Goal: Task Accomplishment & Management: Complete application form

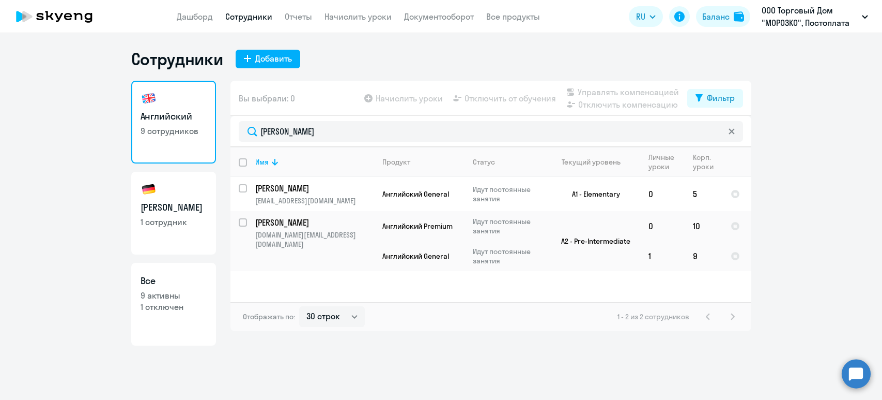
select select "30"
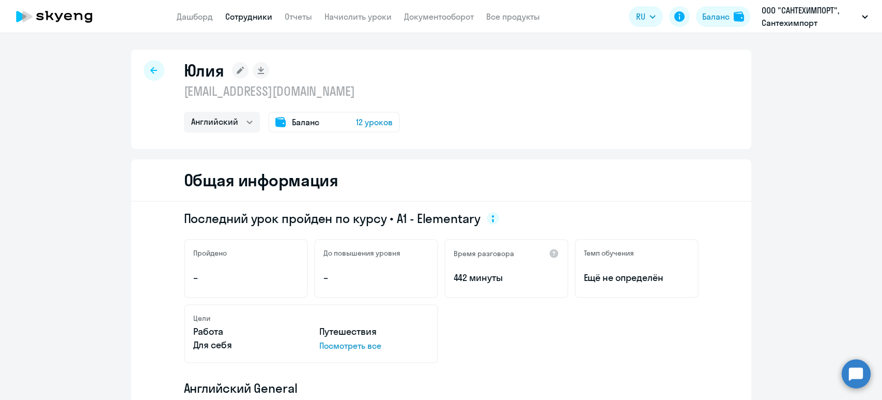
select select "english"
click at [249, 17] on link "Сотрудники" at bounding box center [248, 16] width 47 height 10
select select "30"
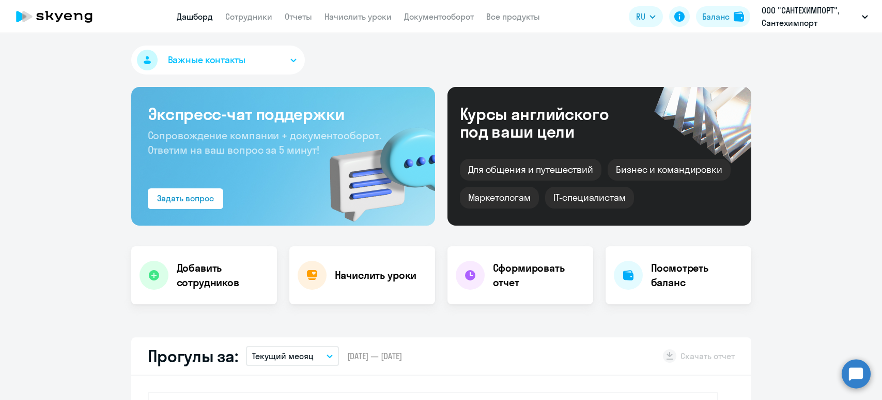
select select "30"
drag, startPoint x: 240, startPoint y: 16, endPoint x: 304, endPoint y: 0, distance: 66.1
click at [238, 15] on link "Сотрудники" at bounding box center [248, 16] width 47 height 10
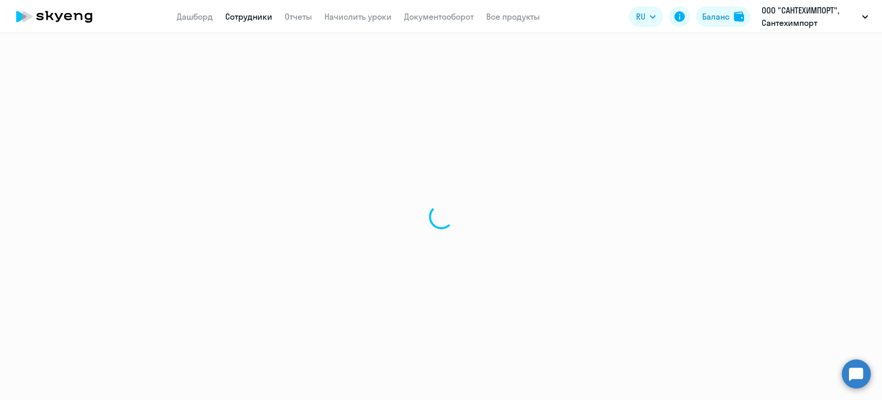
select select "30"
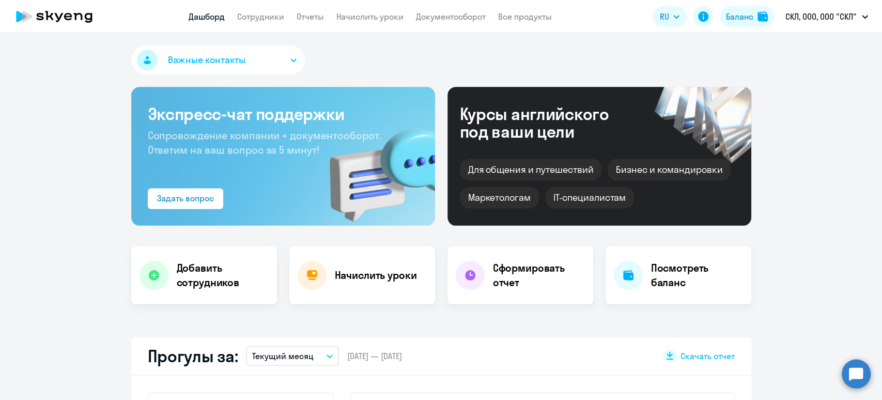
select select "30"
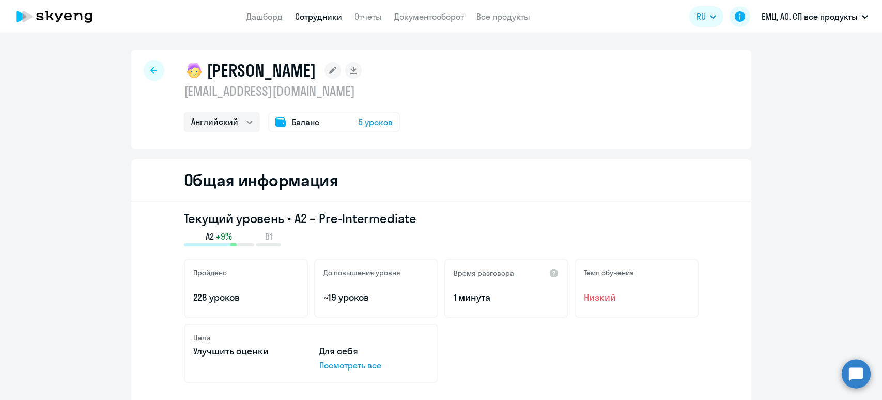
select select "english"
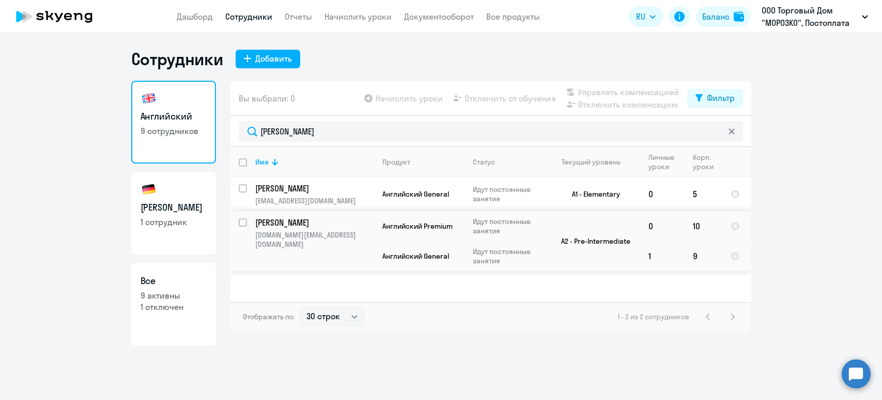
select select "30"
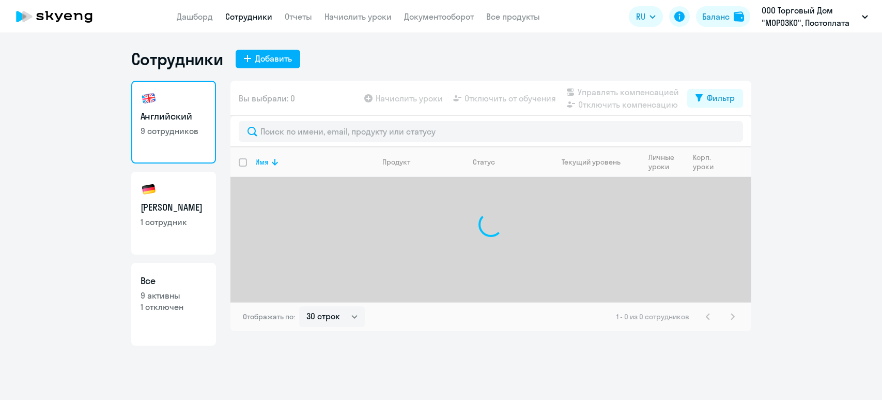
select select "30"
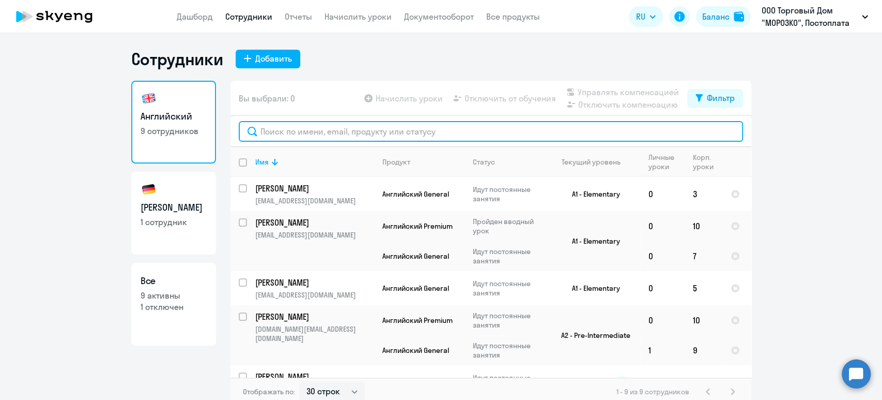
click at [306, 132] on input "text" at bounding box center [491, 131] width 504 height 21
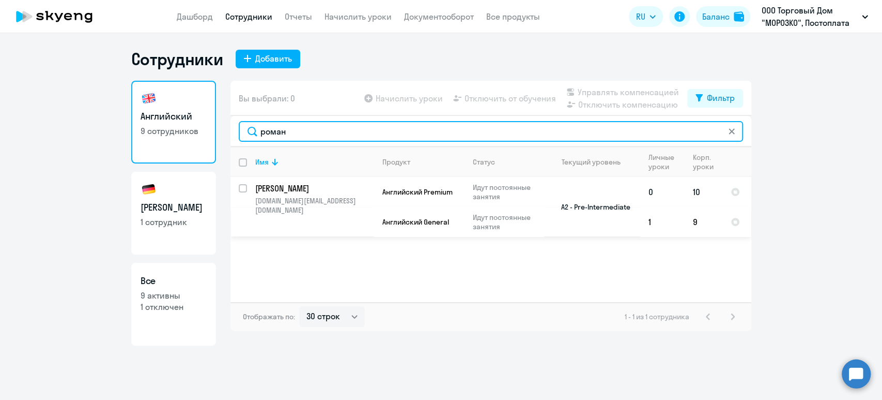
type input "роман"
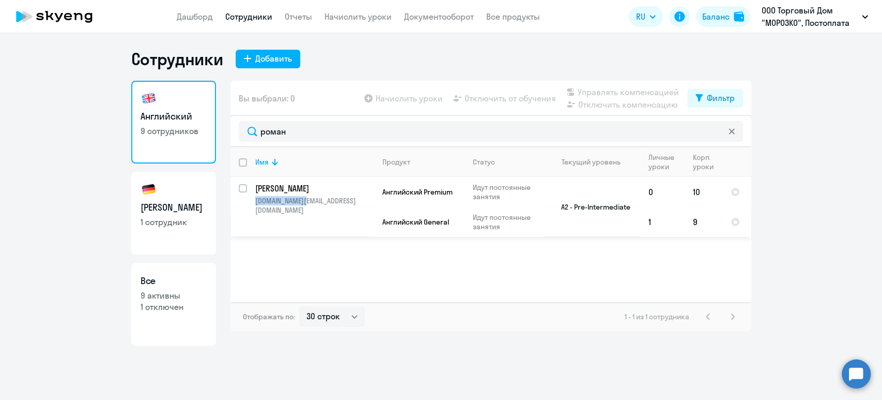
drag, startPoint x: 312, startPoint y: 203, endPoint x: 255, endPoint y: 202, distance: 56.9
click at [254, 202] on td "Романова Ольга olga.xxx@bk.ru" at bounding box center [310, 207] width 127 height 60
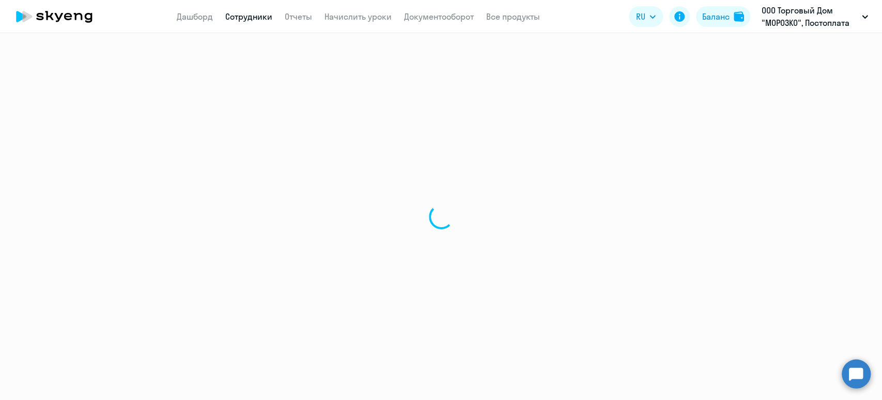
select select "english"
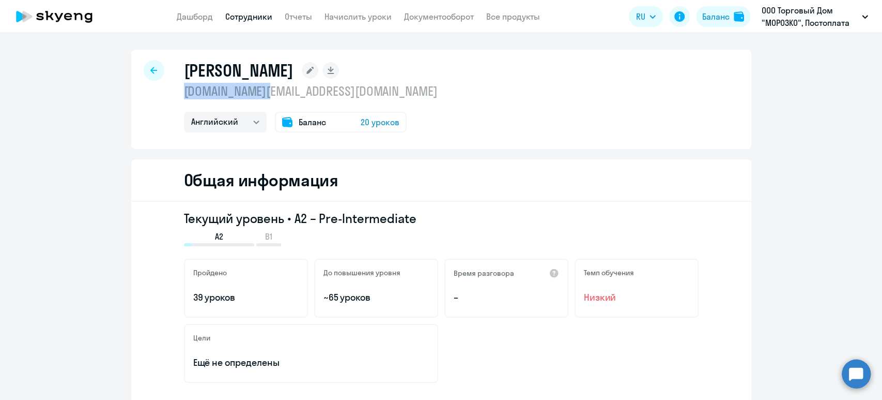
drag, startPoint x: 269, startPoint y: 91, endPoint x: 176, endPoint y: 95, distance: 93.1
click at [176, 95] on div "Романова Ольга olga.xxx@bk.ru Немецкий Английский Баланс 20 уроков" at bounding box center [441, 99] width 620 height 99
copy p "olga.xxx@bk.ru"
click at [361, 11] on app-menu-item-link "Начислить уроки" at bounding box center [358, 16] width 67 height 13
click at [373, 18] on link "Начислить уроки" at bounding box center [358, 16] width 67 height 10
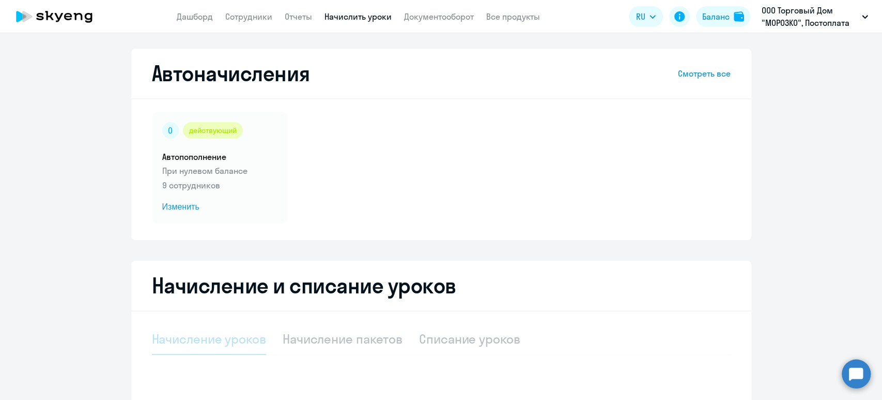
select select "10"
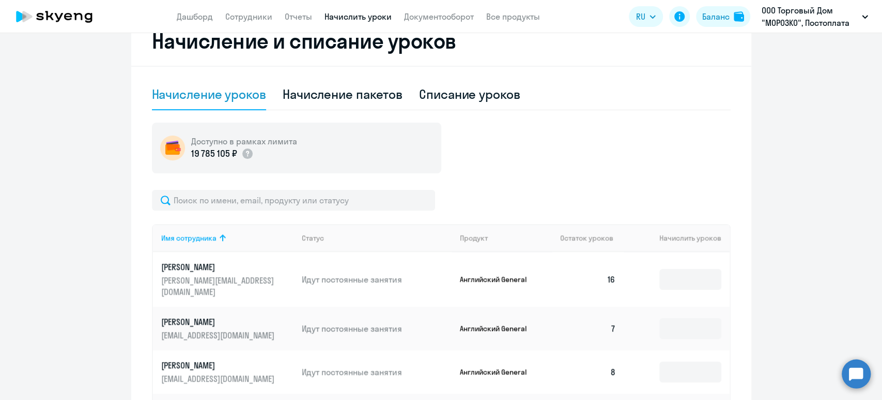
scroll to position [275, 0]
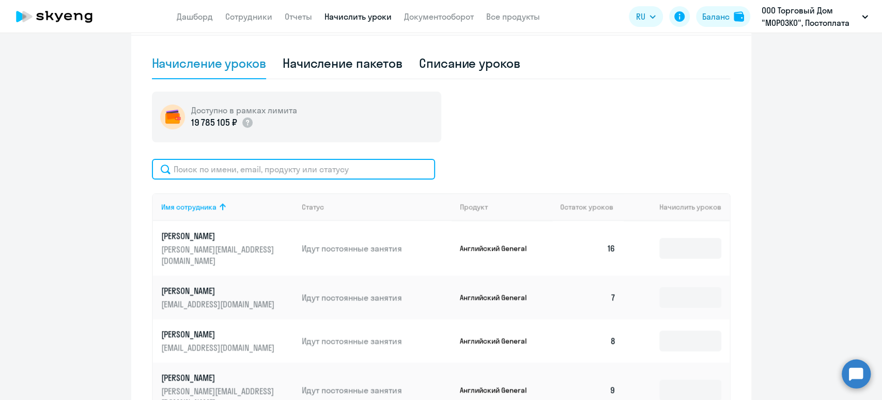
click at [312, 166] on input "text" at bounding box center [293, 169] width 283 height 21
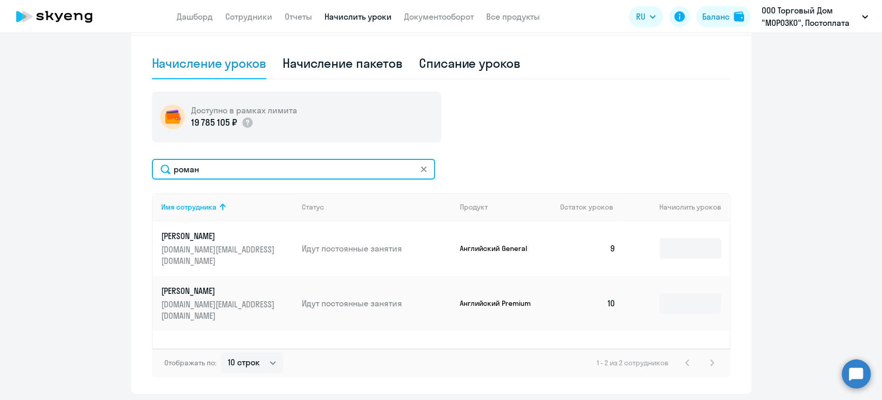
type input "роман"
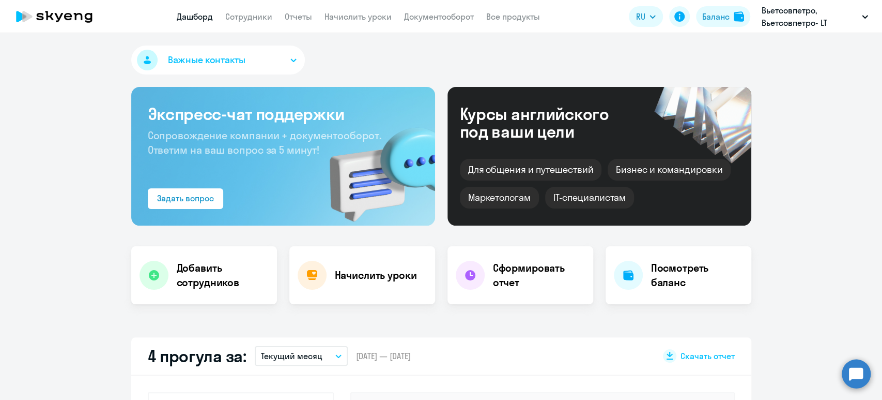
select select "30"
click at [193, 12] on link "Дашборд" at bounding box center [195, 16] width 36 height 10
click at [240, 13] on link "Сотрудники" at bounding box center [248, 16] width 47 height 10
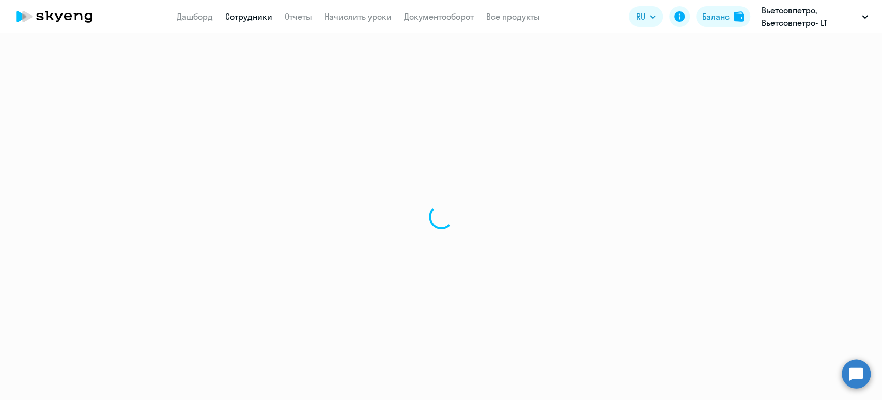
select select "30"
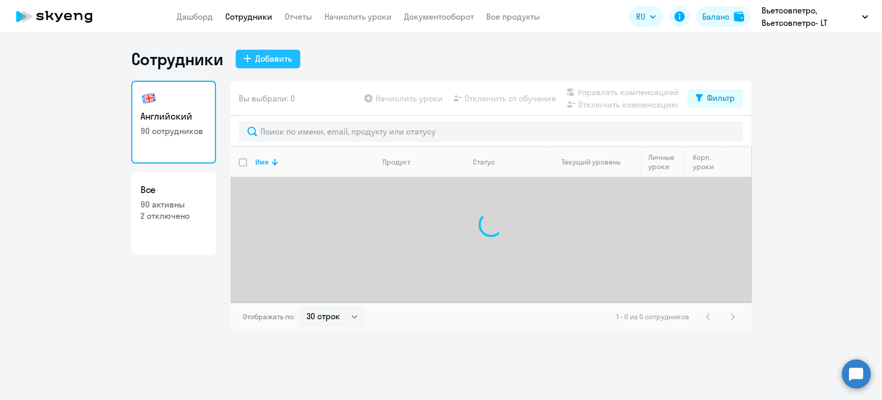
click at [270, 60] on div "Добавить" at bounding box center [273, 58] width 37 height 12
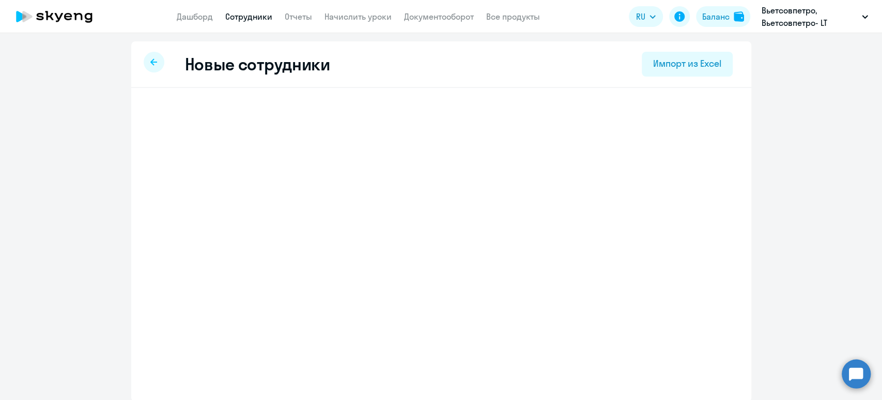
select select "english_adult_not_native_speaker"
select select "5"
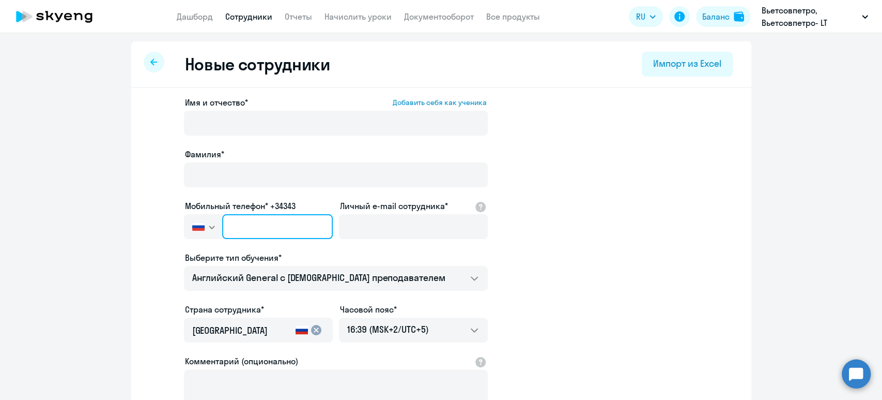
click at [268, 231] on input "text" at bounding box center [277, 226] width 110 height 25
paste input "+7 987 435-53-50"
type input "+7 987 435-53-50"
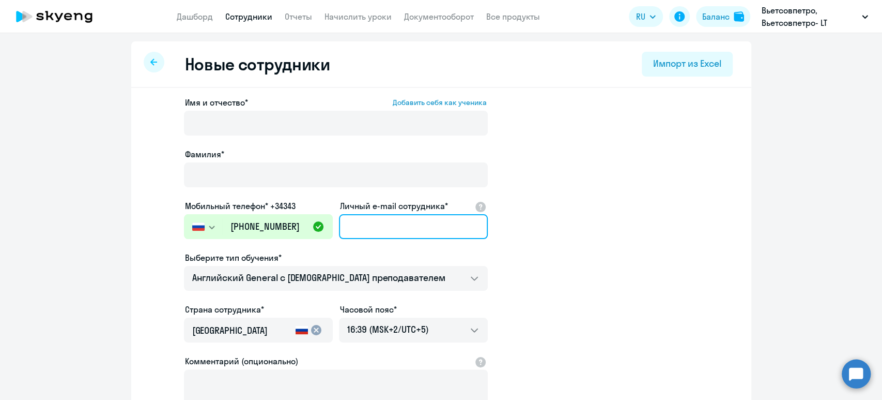
click at [417, 234] on input "Личный e-mail сотрудника*" at bounding box center [413, 226] width 149 height 25
paste input "chekurovroman@mail.ru"
type input "chekurovroman@mail.ru"
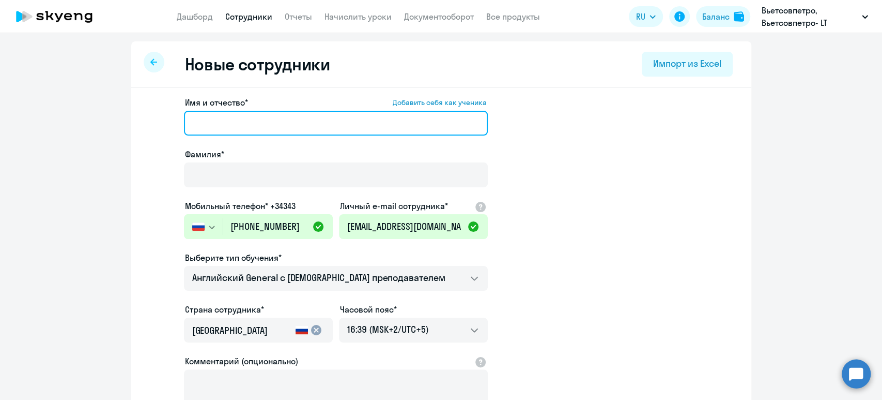
click at [218, 127] on input "Имя и отчество* Добавить себя как ученика" at bounding box center [336, 123] width 304 height 25
paste input "[PERSON_NAME]"
type input "[PERSON_NAME]"
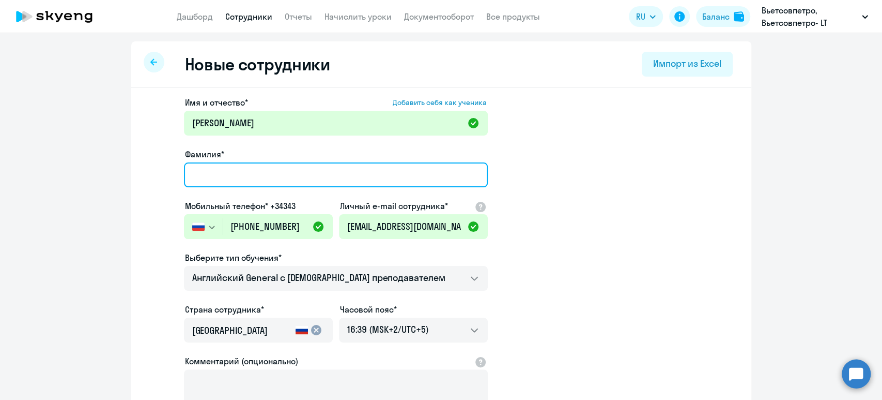
click at [241, 174] on input "Фамилия*" at bounding box center [336, 174] width 304 height 25
paste input "Чекуров"
type input "Чекуров"
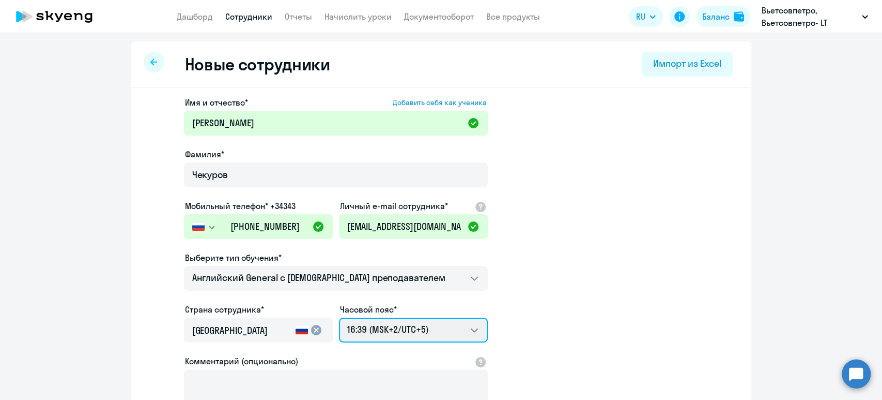
click at [401, 328] on select "00:39 (MSK-14/UTC-11) 01:39 (MSK-13/UTC-10) 02:39 (MSK-12/UTC-9) 03:39 (MSK-11/…" at bounding box center [413, 329] width 149 height 25
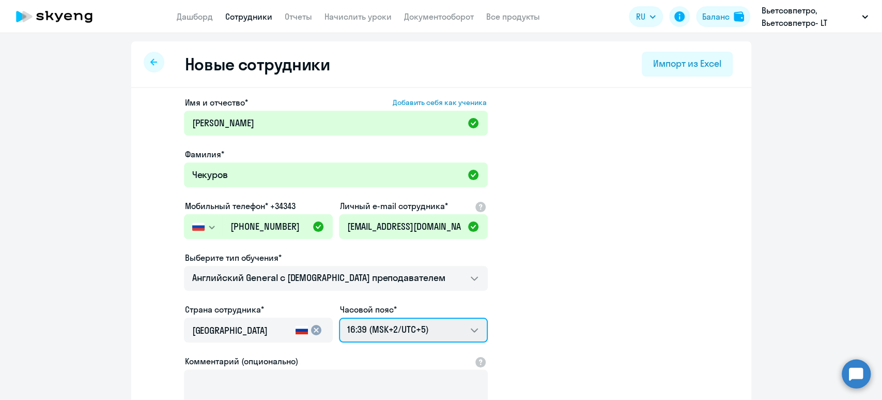
select select "7"
click at [339, 317] on select "00:39 (MSK-14/UTC-11) 01:39 (MSK-13/UTC-10) 02:39 (MSK-12/UTC-9) 03:39 (MSK-11/…" at bounding box center [413, 329] width 149 height 25
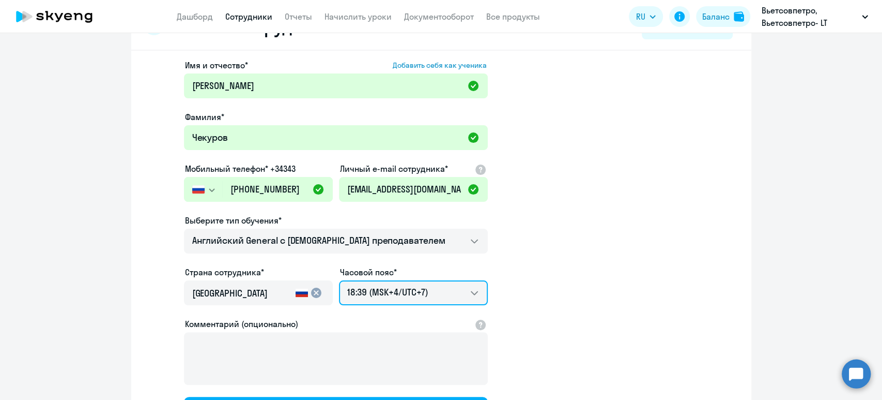
scroll to position [69, 0]
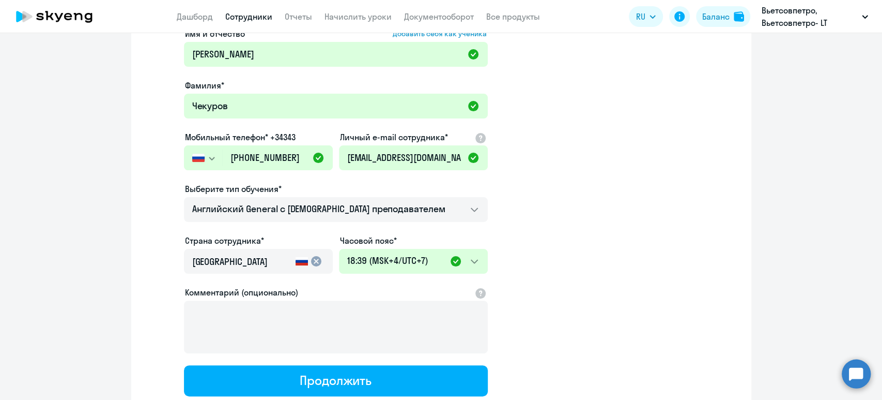
click at [314, 261] on mat-icon "cancel" at bounding box center [316, 261] width 12 height 12
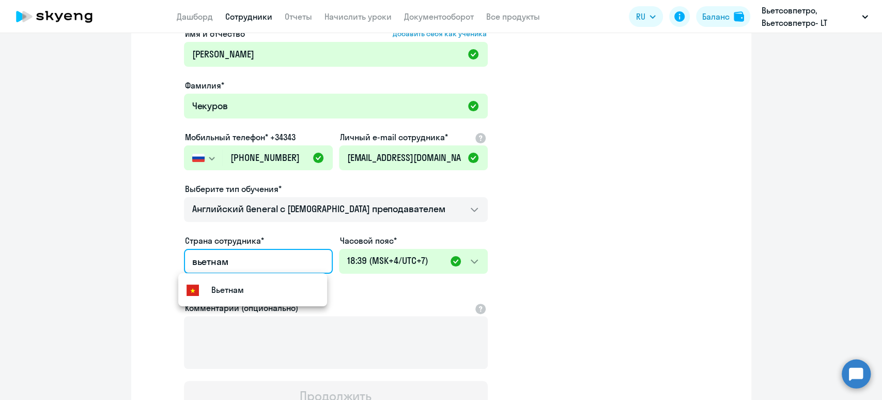
click at [279, 286] on mat-option "Вьетнам" at bounding box center [252, 289] width 149 height 25
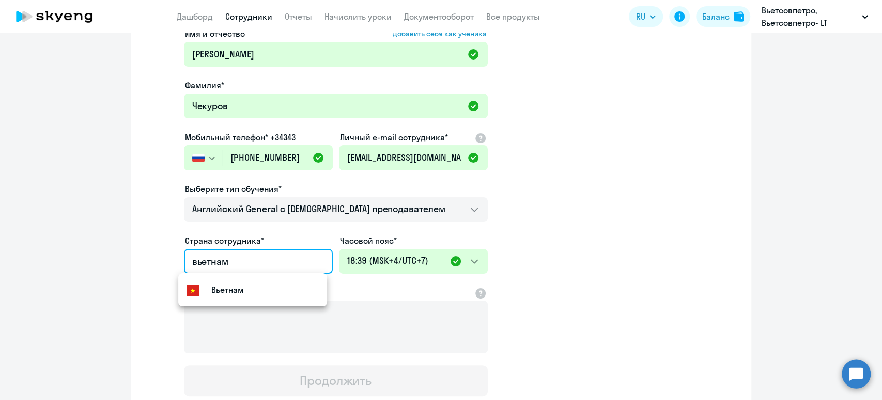
type input "Вьетнам"
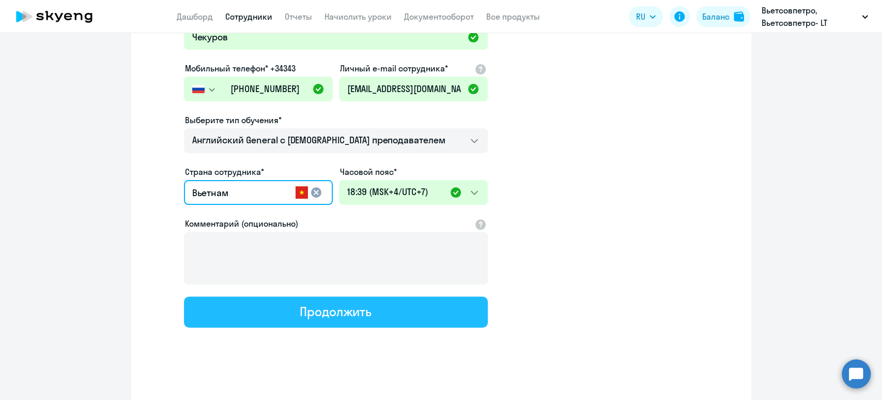
click at [356, 313] on div "Продолжить" at bounding box center [336, 311] width 72 height 17
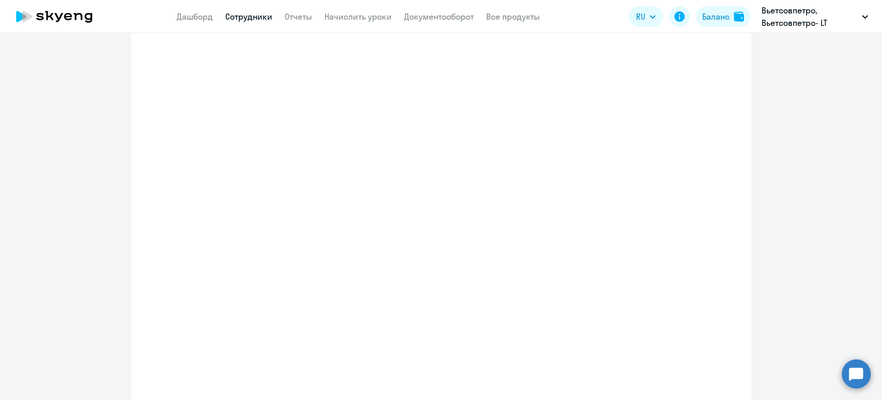
select select "english_adult_not_native_speaker"
select select "7"
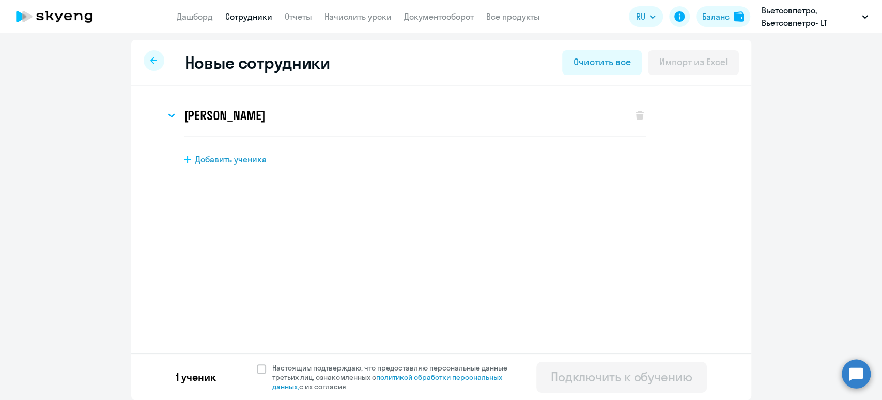
scroll to position [0, 0]
click at [257, 373] on span at bounding box center [261, 369] width 9 height 9
click at [256, 364] on input "Настоящим подтверждаю, что предоставляю персональные данные третьих лиц, ознако…" at bounding box center [256, 364] width 1 height 1
checkbox input "true"
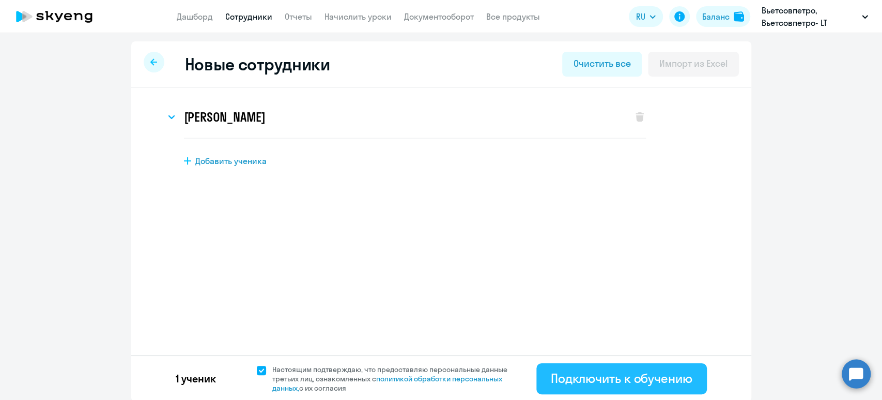
click at [640, 374] on div "Подключить к обучению" at bounding box center [622, 378] width 142 height 17
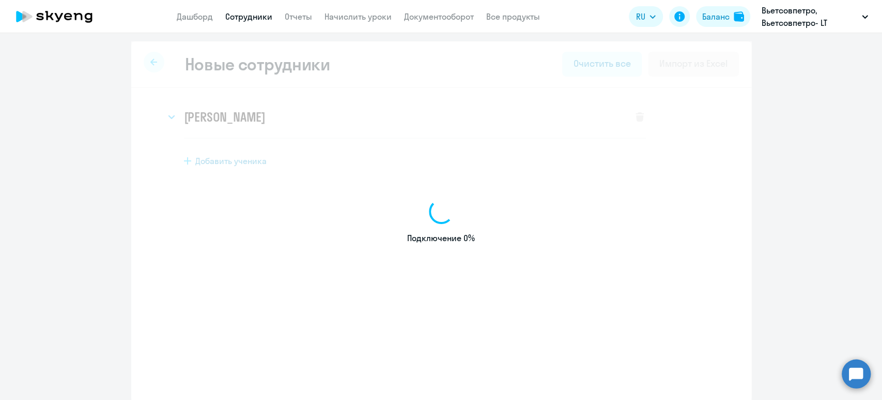
select select "english_adult_not_native_speaker"
select select "5"
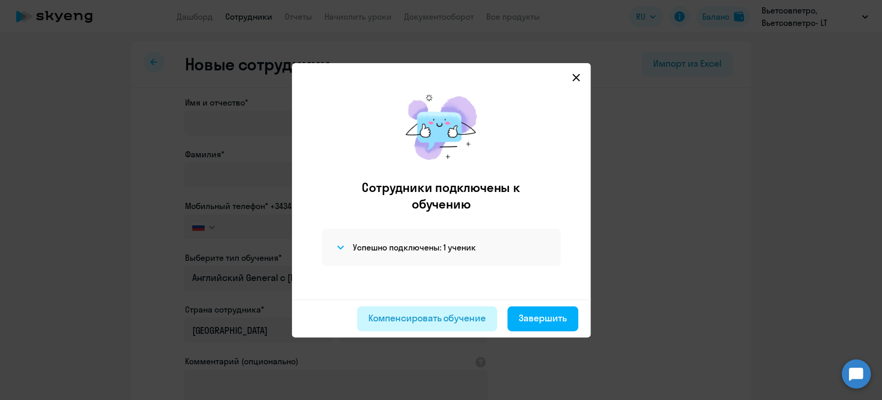
click at [438, 317] on div "Компенсировать обучение" at bounding box center [426, 317] width 117 height 13
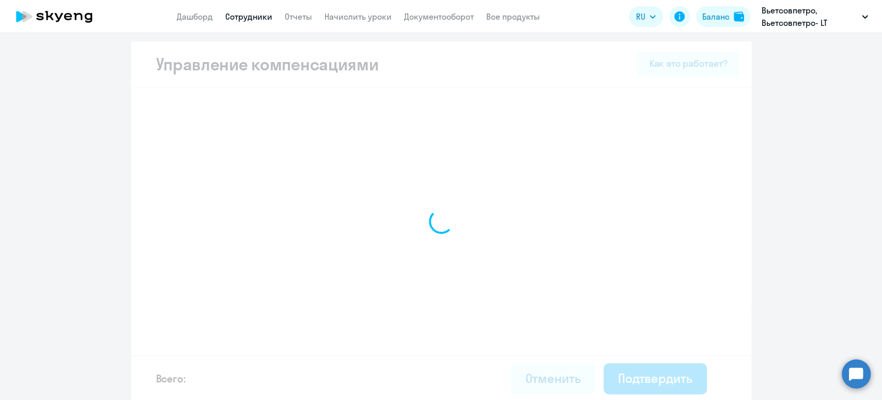
select select "MONTHLY"
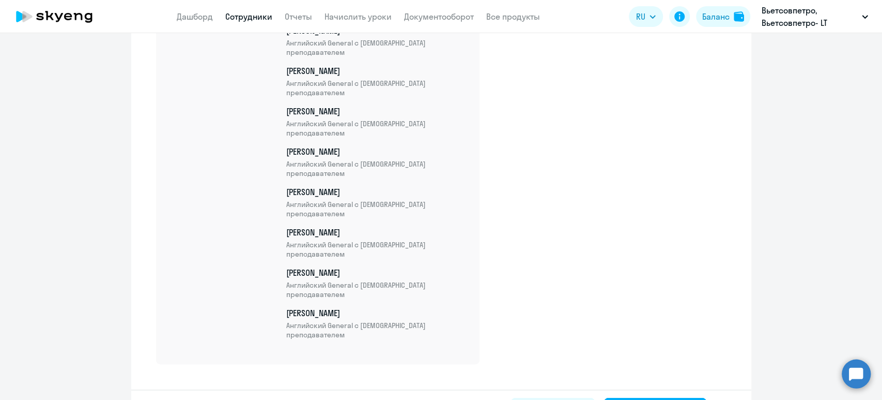
scroll to position [3687, 0]
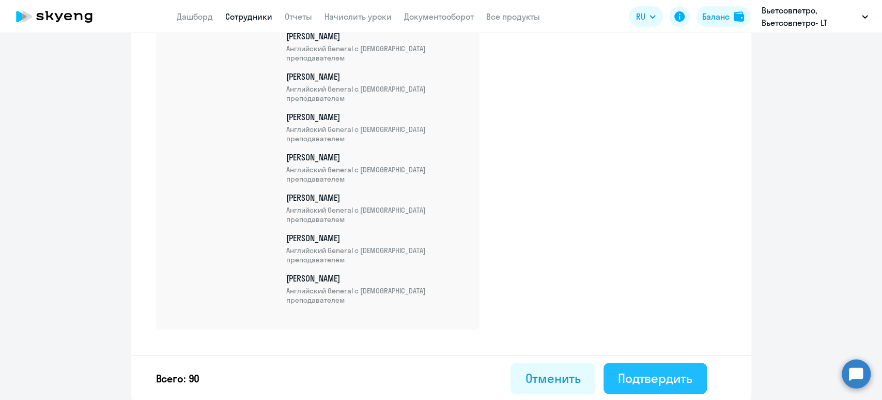
click at [657, 378] on div "Подтвердить" at bounding box center [655, 377] width 74 height 17
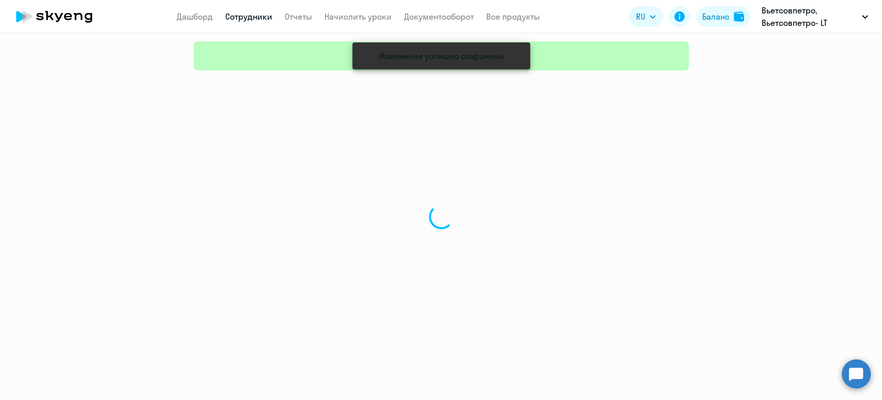
select select "30"
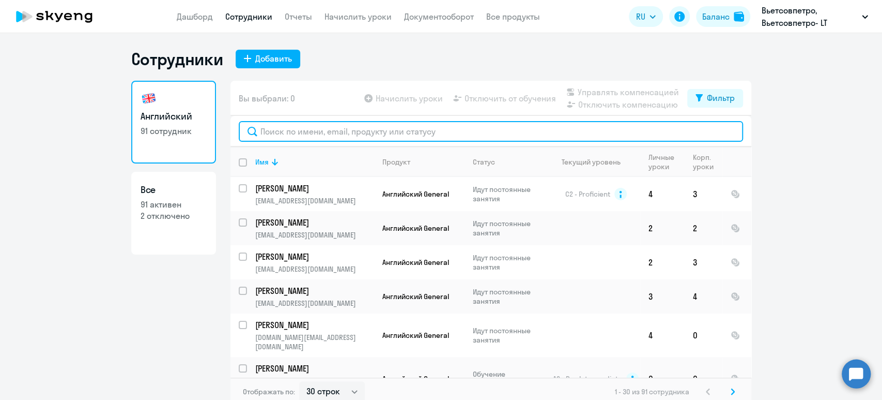
click at [378, 130] on input "text" at bounding box center [491, 131] width 504 height 21
paste input "Чекуров"
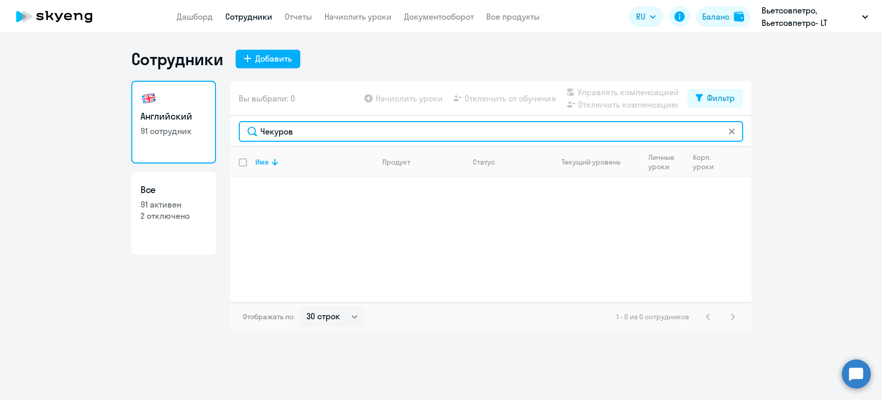
type input "Чекуров"
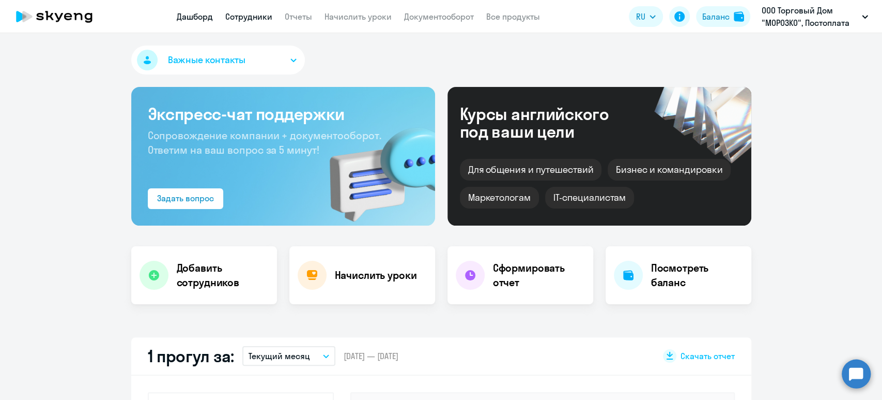
click at [252, 15] on link "Сотрудники" at bounding box center [248, 16] width 47 height 10
select select "30"
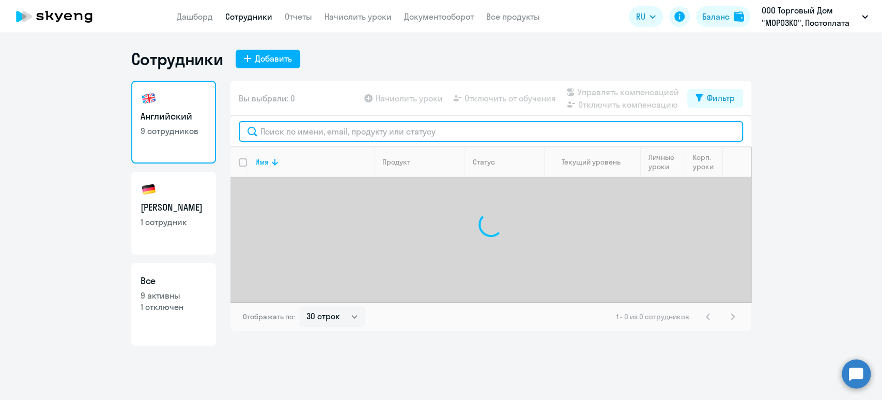
click at [274, 125] on input "text" at bounding box center [491, 131] width 504 height 21
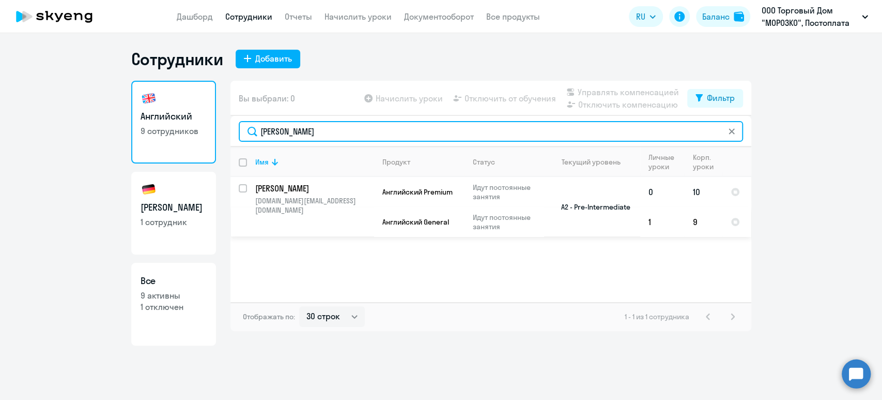
type input "[PERSON_NAME]"
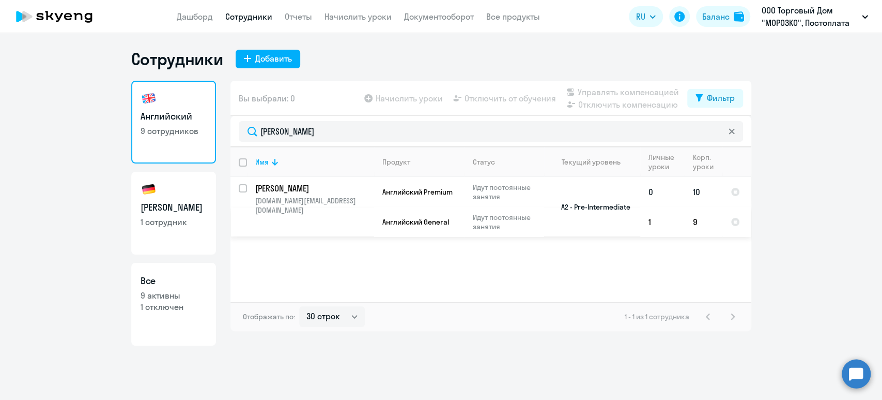
click at [302, 185] on p "[PERSON_NAME]" at bounding box center [313, 187] width 117 height 11
select select "english"
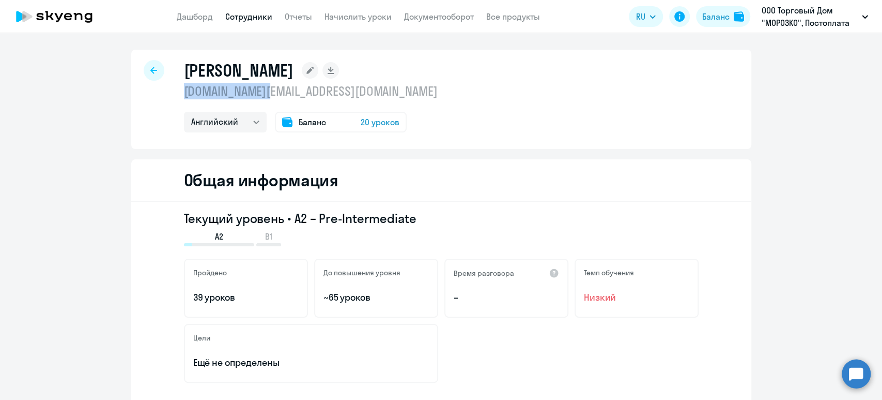
drag, startPoint x: 283, startPoint y: 90, endPoint x: 172, endPoint y: 87, distance: 111.1
click at [172, 87] on div "Романова Ольга olga.xxx@bk.ru Немецкий Английский Баланс 20 уроков" at bounding box center [441, 99] width 620 height 99
copy p "olga.xxx@bk.ru"
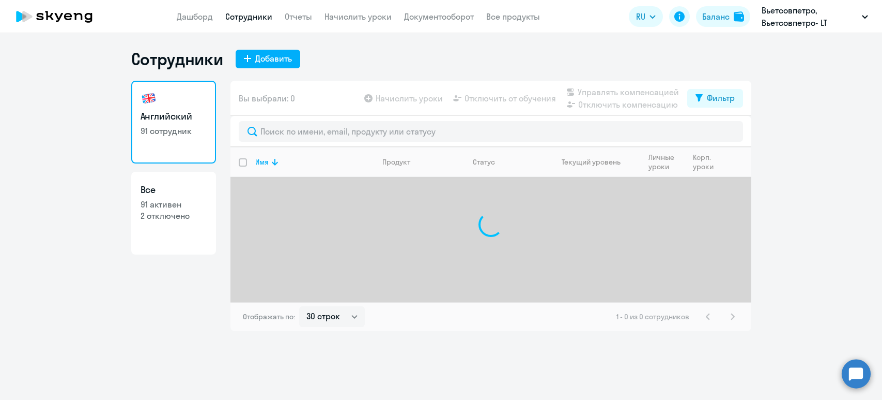
select select "30"
click at [332, 132] on input "text" at bounding box center [491, 131] width 504 height 21
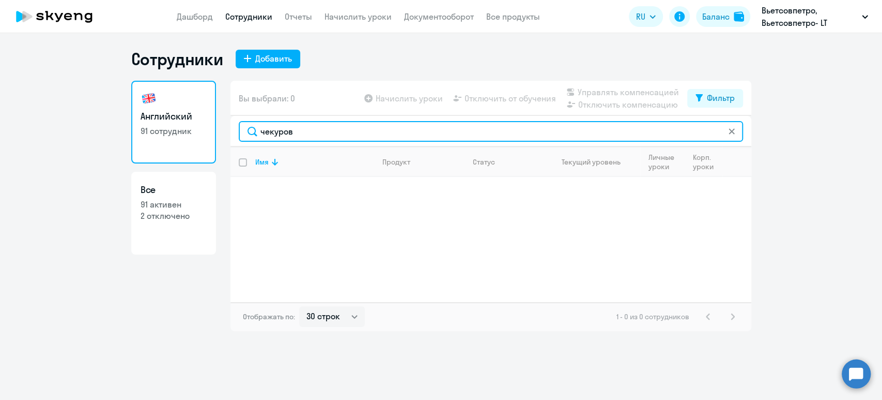
drag, startPoint x: 315, startPoint y: 129, endPoint x: 191, endPoint y: 120, distance: 124.3
click at [193, 120] on div "Английский 91 сотрудник Все 91 активен 2 отключено Вы выбрали: 0 Начислить урок…" at bounding box center [441, 206] width 620 height 250
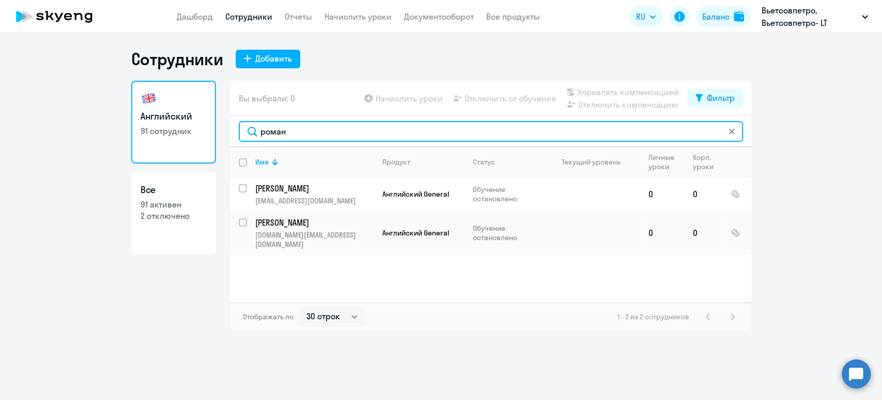
type input "роман"
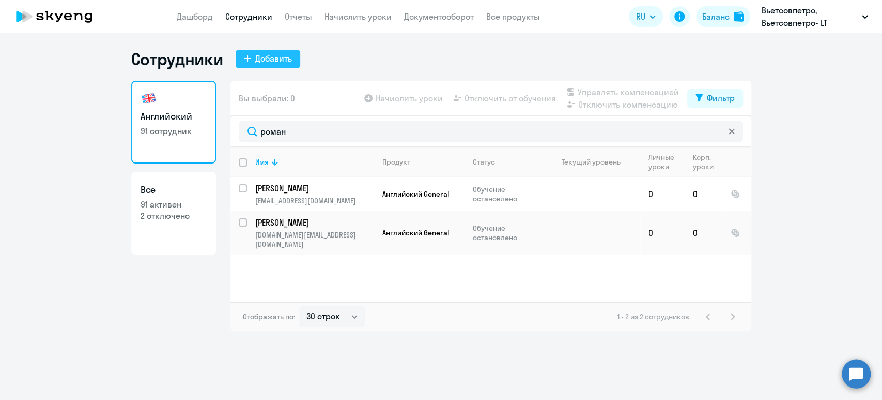
click at [277, 54] on div "Добавить" at bounding box center [273, 58] width 37 height 12
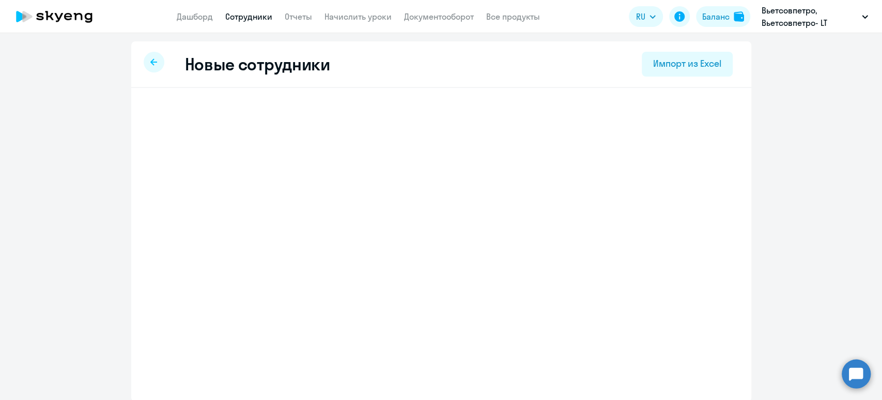
select select "english_adult_not_native_speaker"
select select "5"
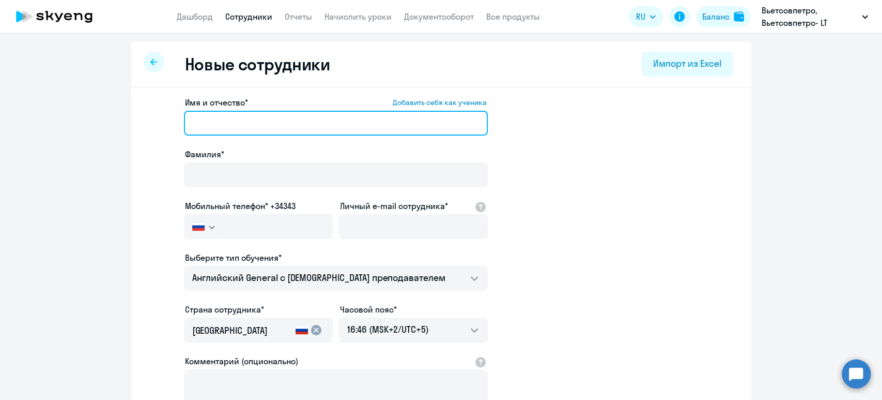
click at [306, 117] on input "Имя и отчество* Добавить себя как ученика" at bounding box center [336, 123] width 304 height 25
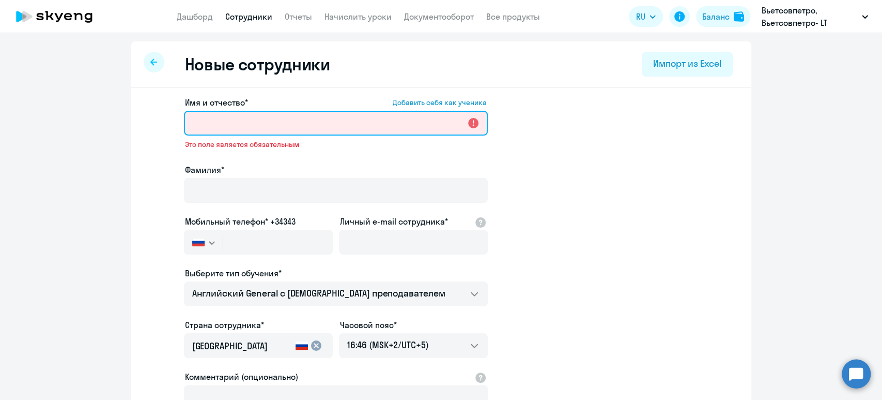
paste input "[PERSON_NAME]"
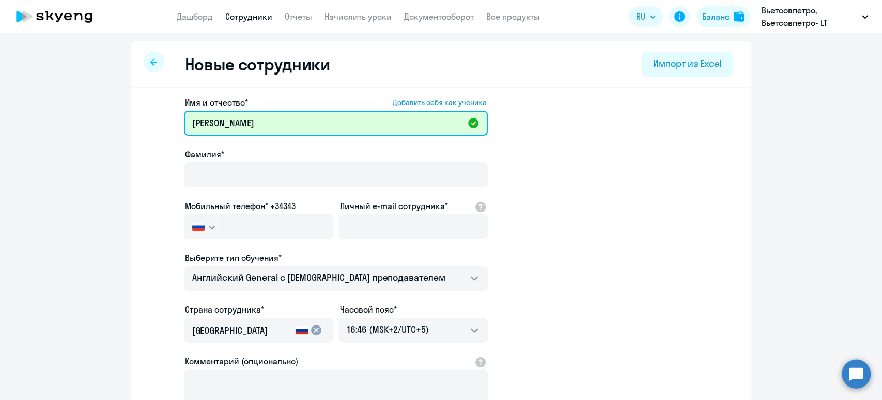
type input "[PERSON_NAME]"
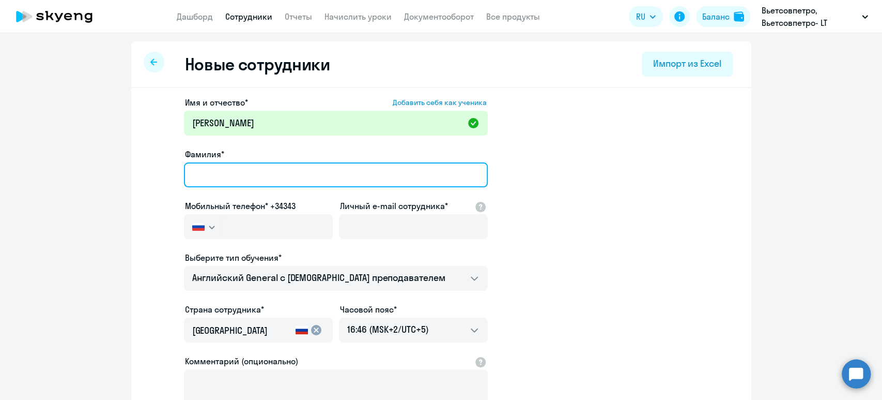
click at [220, 161] on div "Фамилия*" at bounding box center [336, 169] width 304 height 43
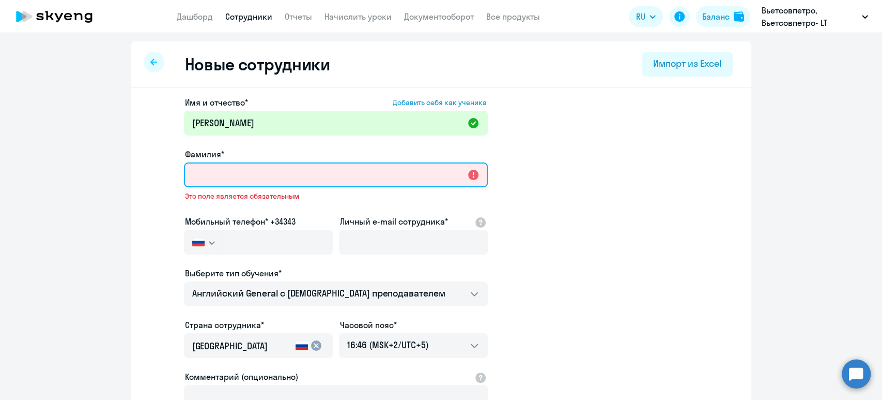
click at [242, 167] on input "Фамилия*" at bounding box center [336, 174] width 304 height 25
paste input "Чекуров"
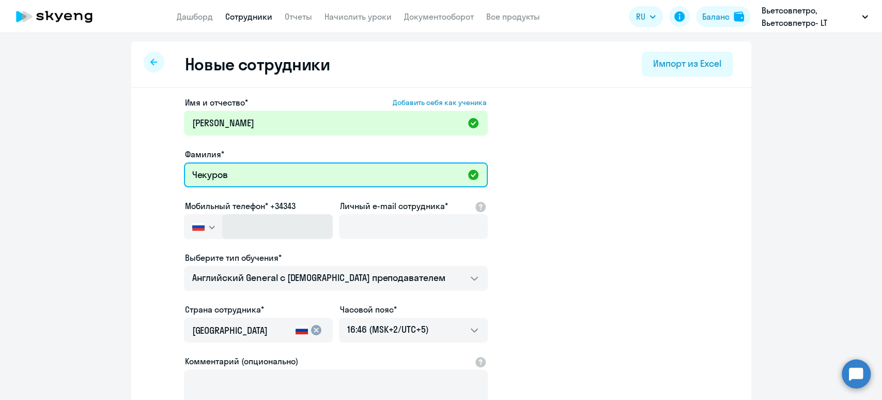
type input "Чекуров"
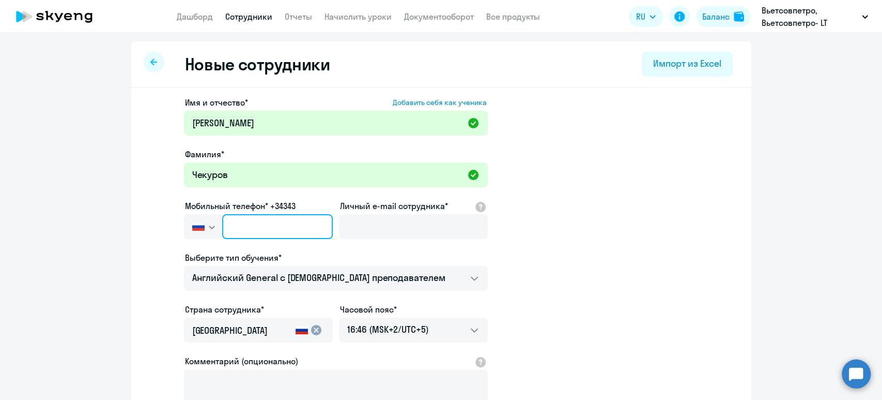
click at [288, 236] on input "text" at bounding box center [277, 226] width 110 height 25
paste input "[PHONE_NUMBER]"
type input "[PHONE_NUMBER]"
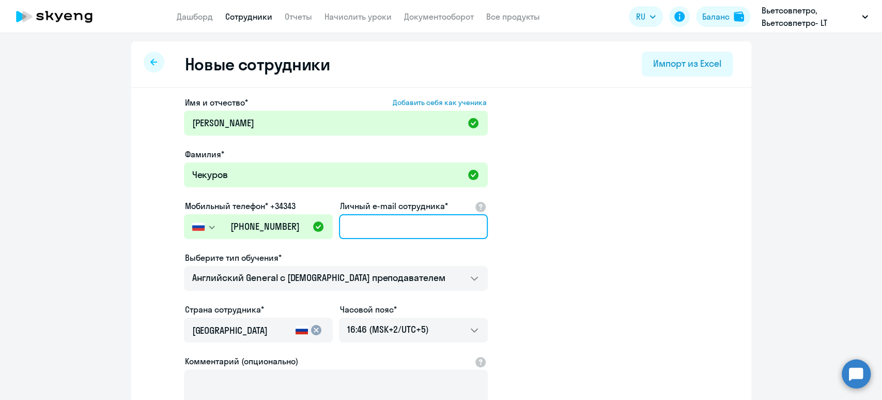
drag, startPoint x: 409, startPoint y: 232, endPoint x: 397, endPoint y: 234, distance: 12.1
click at [410, 232] on input "Личный e-mail сотрудника*" at bounding box center [413, 226] width 149 height 25
paste input "[EMAIL_ADDRESS][DOMAIN_NAME]"
type input "[EMAIL_ADDRESS][DOMAIN_NAME]"
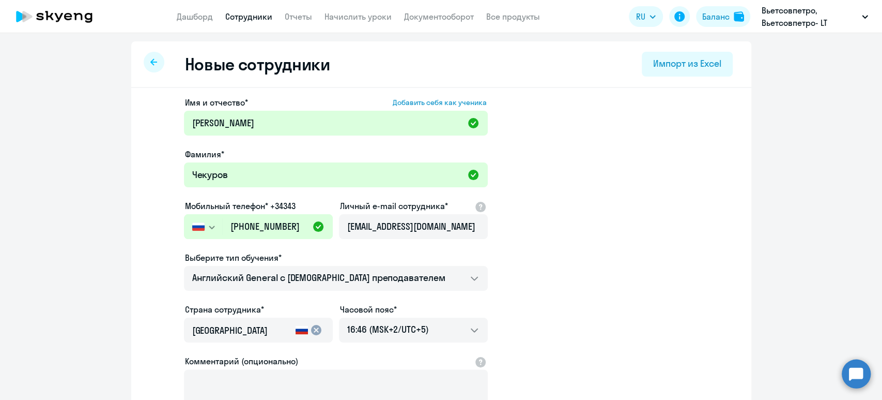
click at [537, 265] on app-new-student-form "Имя и отчество* Добавить себя как ученика [PERSON_NAME]* Чекуров Мобильный теле…" at bounding box center [441, 280] width 587 height 368
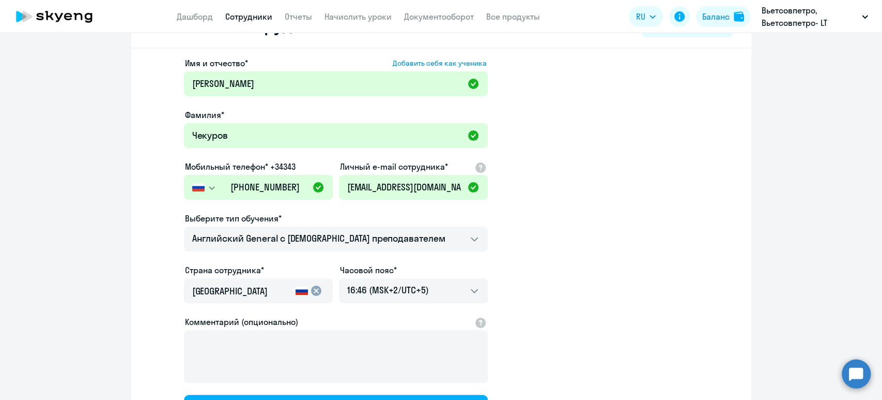
scroll to position [69, 0]
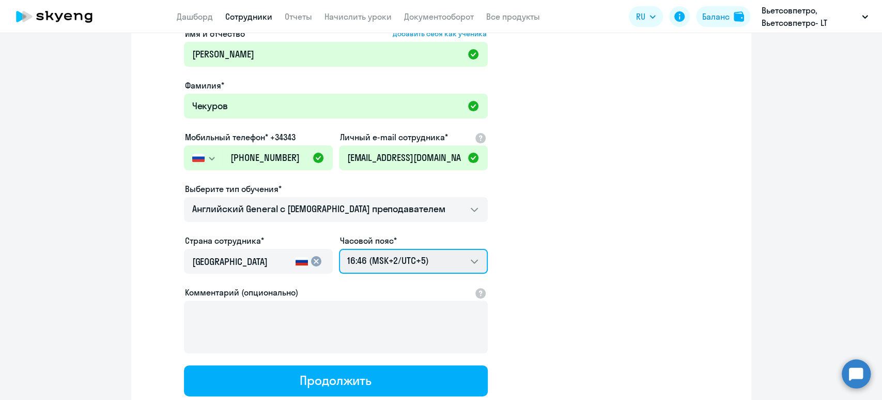
click at [450, 253] on select "00:46 (MSK-14/UTC-11) 01:46 (MSK-13/UTC-10) 02:46 (MSK-12/UTC-9) 03:46 (MSK-11/…" at bounding box center [413, 261] width 149 height 25
select select "7"
click at [339, 249] on select "00:46 (MSK-14/UTC-11) 01:46 (MSK-13/UTC-10) 02:46 (MSK-12/UTC-9) 03:46 (MSK-11/…" at bounding box center [413, 261] width 149 height 25
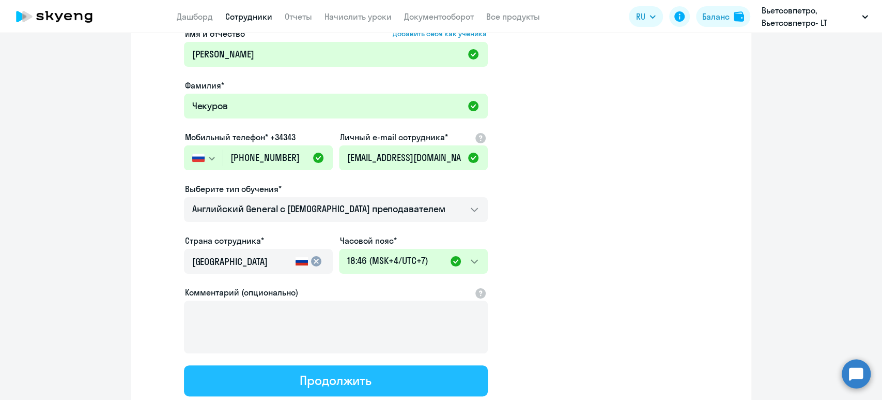
click at [376, 387] on button "Продолжить" at bounding box center [336, 380] width 304 height 31
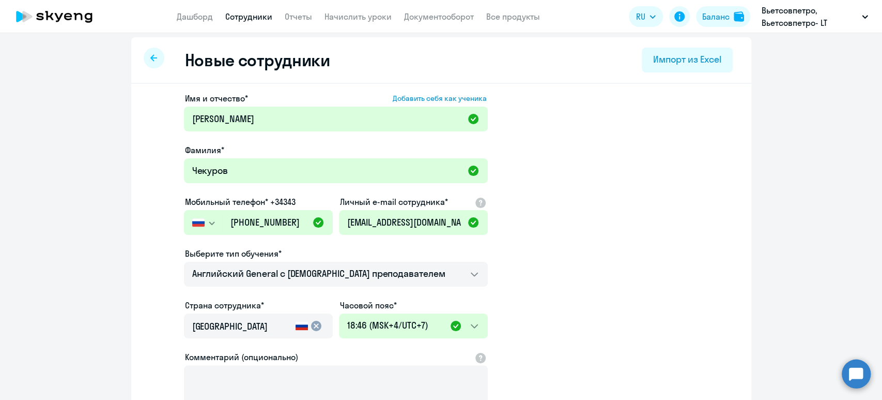
select select "english_adult_not_native_speaker"
select select "7"
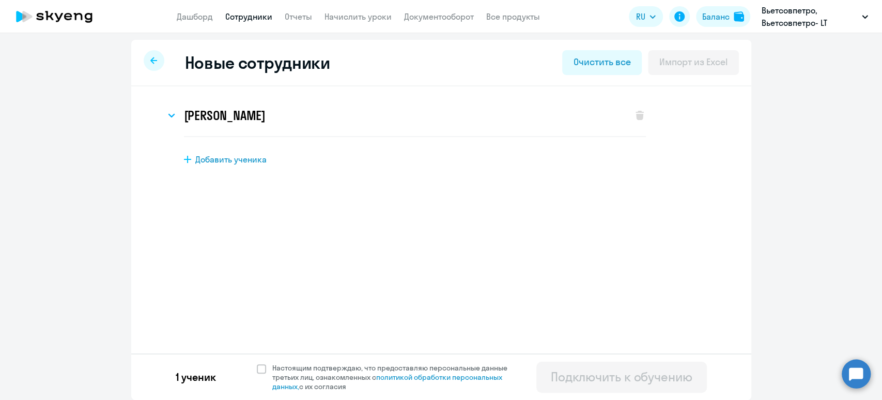
scroll to position [1, 0]
click at [257, 367] on span at bounding box center [261, 368] width 9 height 9
click at [256, 363] on input "Настоящим подтверждаю, что предоставляю персональные данные третьих лиц, ознако…" at bounding box center [256, 363] width 1 height 1
checkbox input "true"
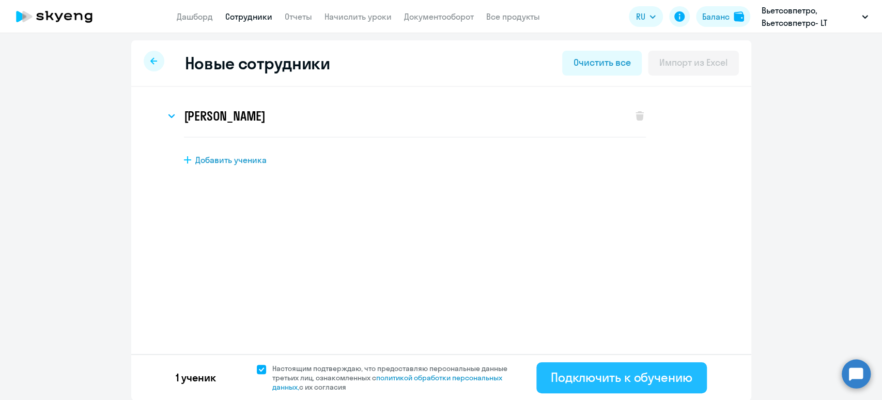
click at [571, 376] on div "Подключить к обучению" at bounding box center [622, 376] width 142 height 17
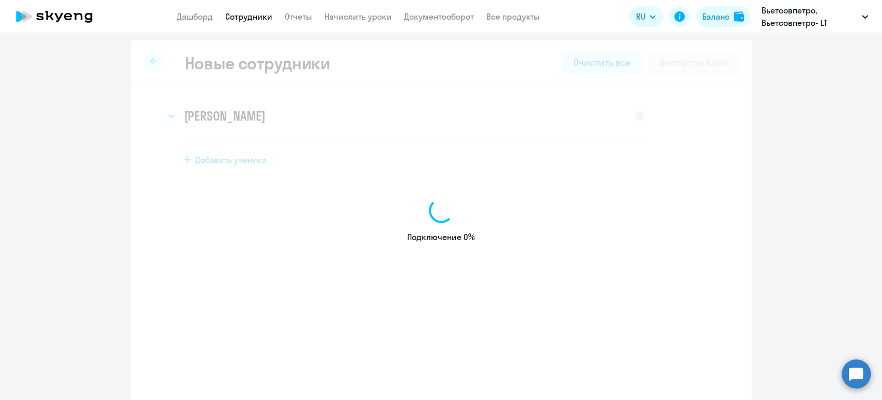
select select "english_adult_not_native_speaker"
select select "5"
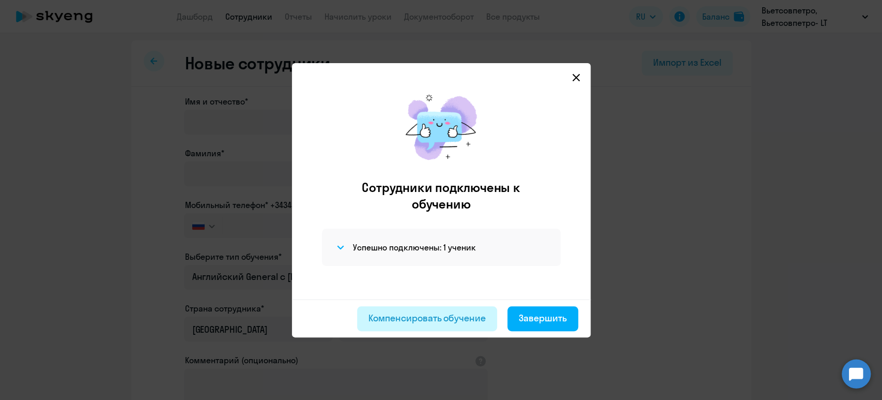
click at [463, 318] on div "Компенсировать обучение" at bounding box center [426, 317] width 117 height 13
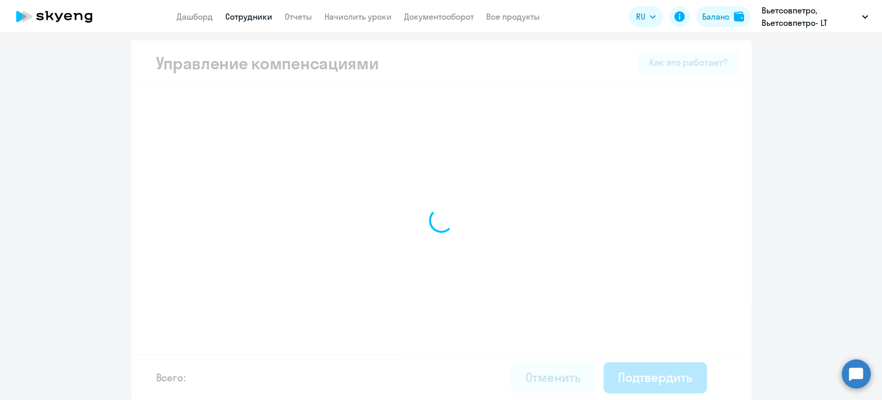
select select "MONTHLY"
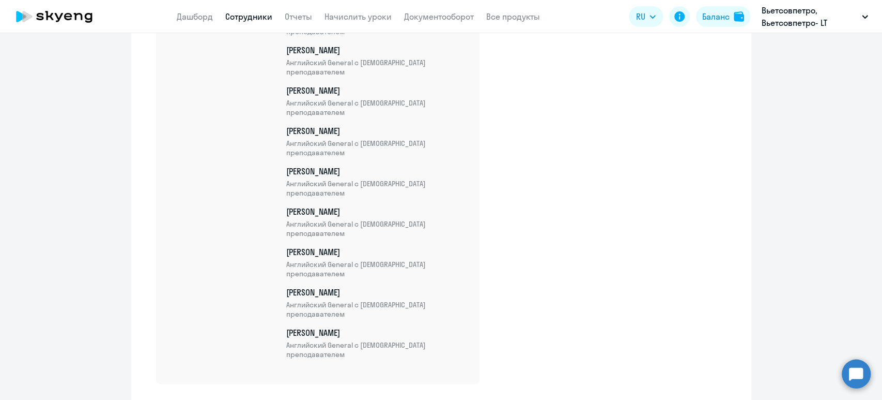
scroll to position [3727, 0]
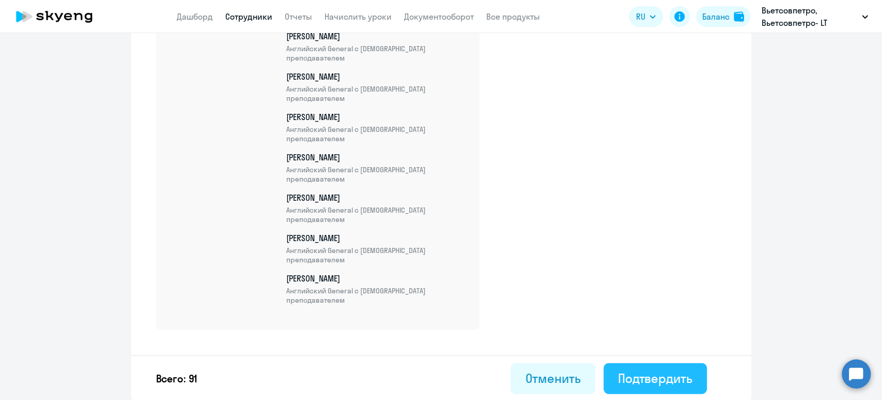
click at [650, 382] on div "Подтвердить" at bounding box center [655, 377] width 74 height 17
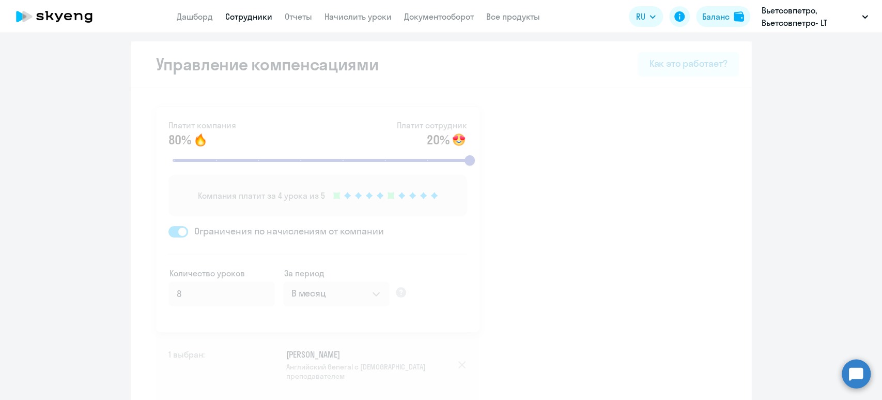
select select "30"
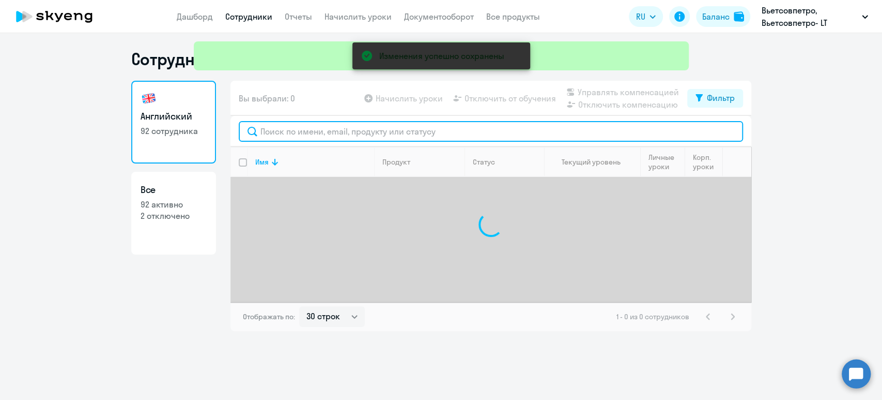
click at [309, 136] on input "text" at bounding box center [491, 131] width 504 height 21
paste input "[EMAIL_ADDRESS][DOMAIN_NAME]"
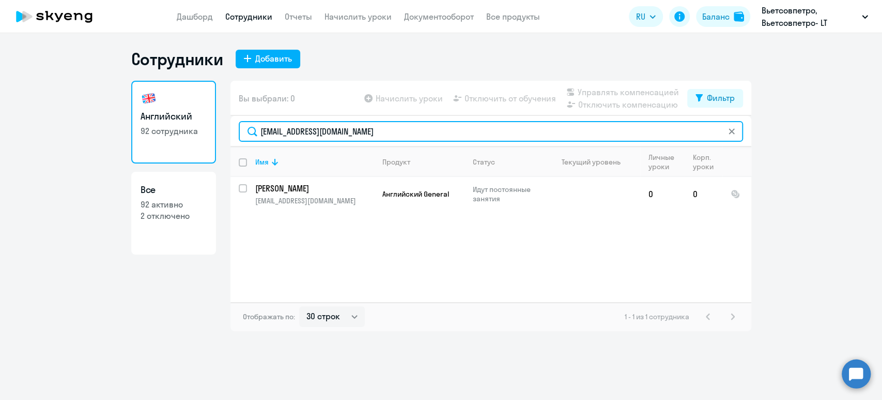
type input "[EMAIL_ADDRESS][DOMAIN_NAME]"
